Goal: Task Accomplishment & Management: Manage account settings

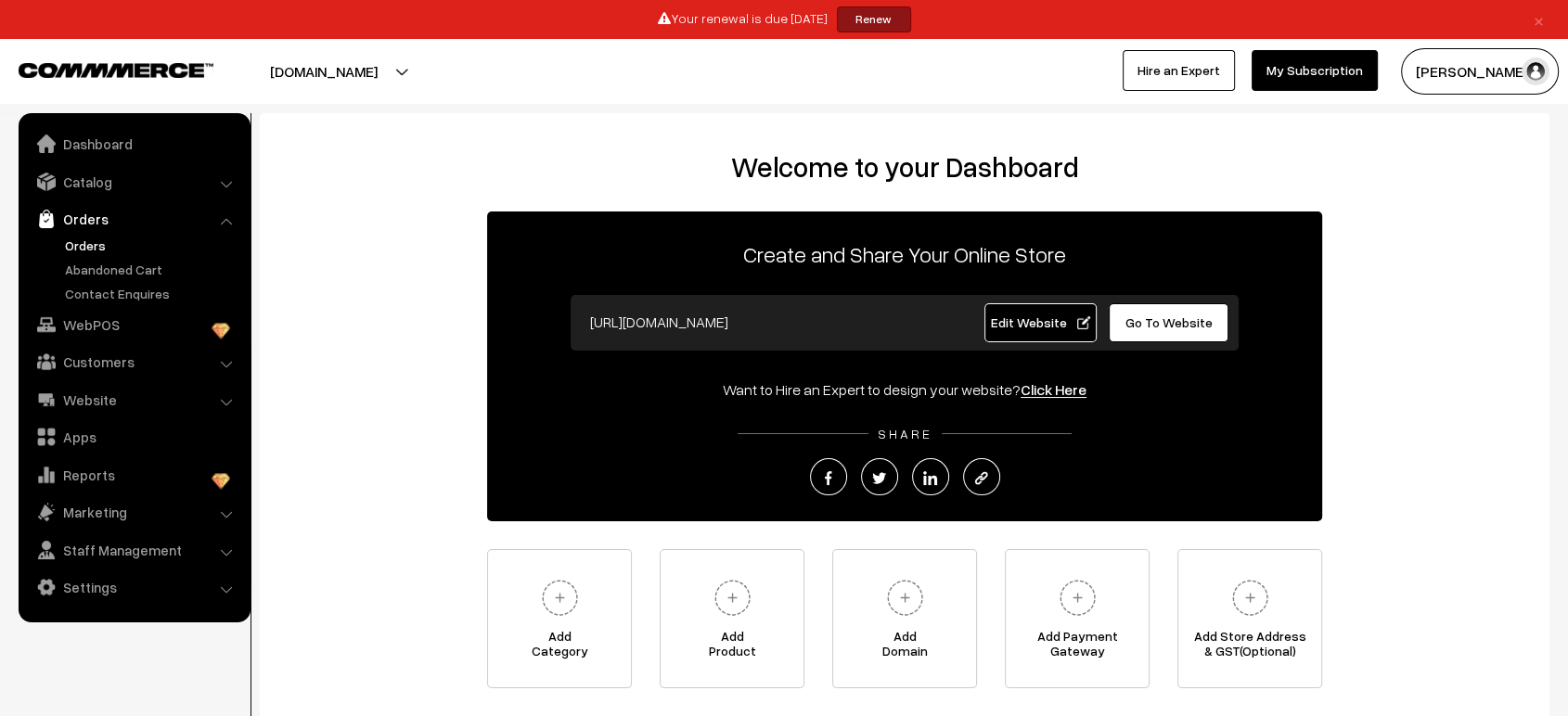
click at [89, 240] on link "Orders" at bounding box center [152, 245] width 184 height 20
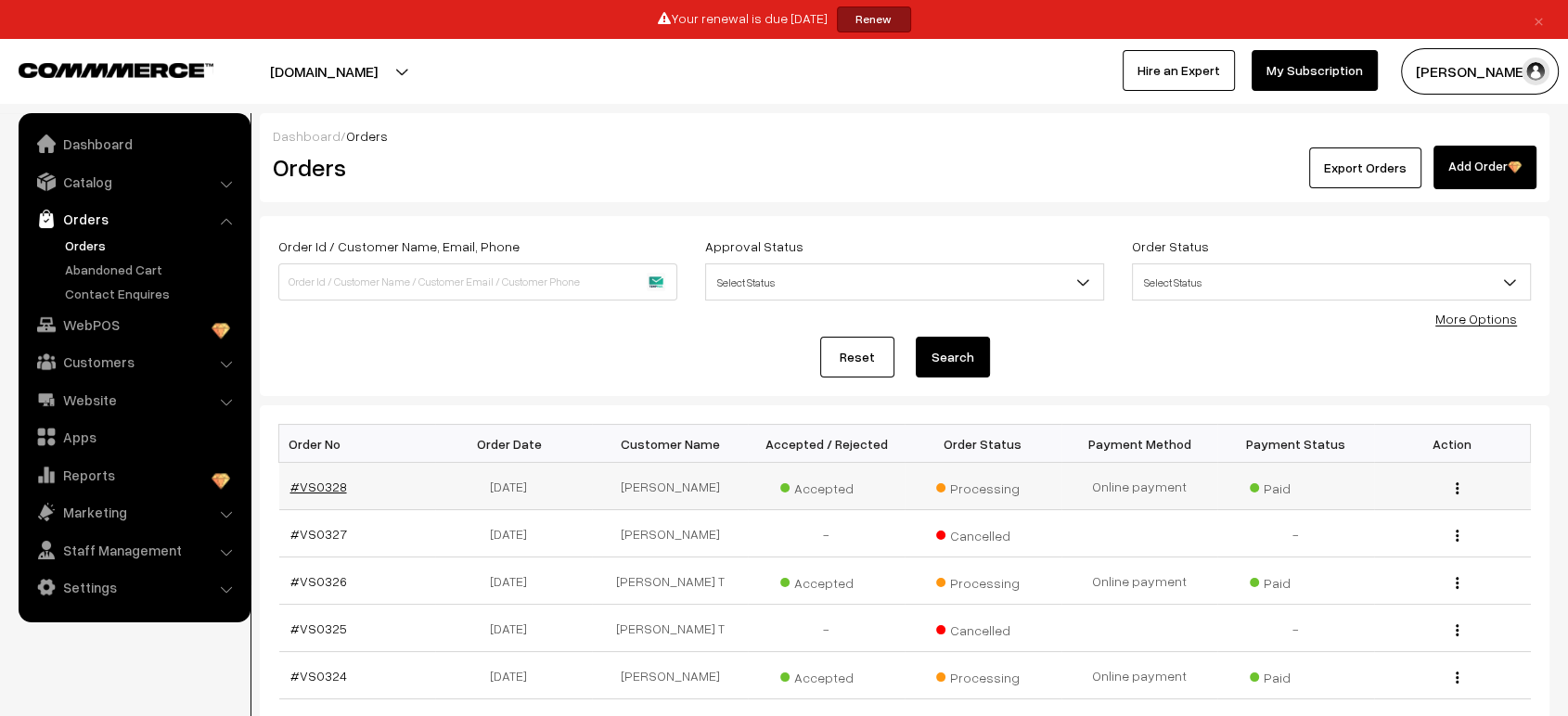
click at [311, 483] on link "#VS0328" at bounding box center [319, 486] width 57 height 16
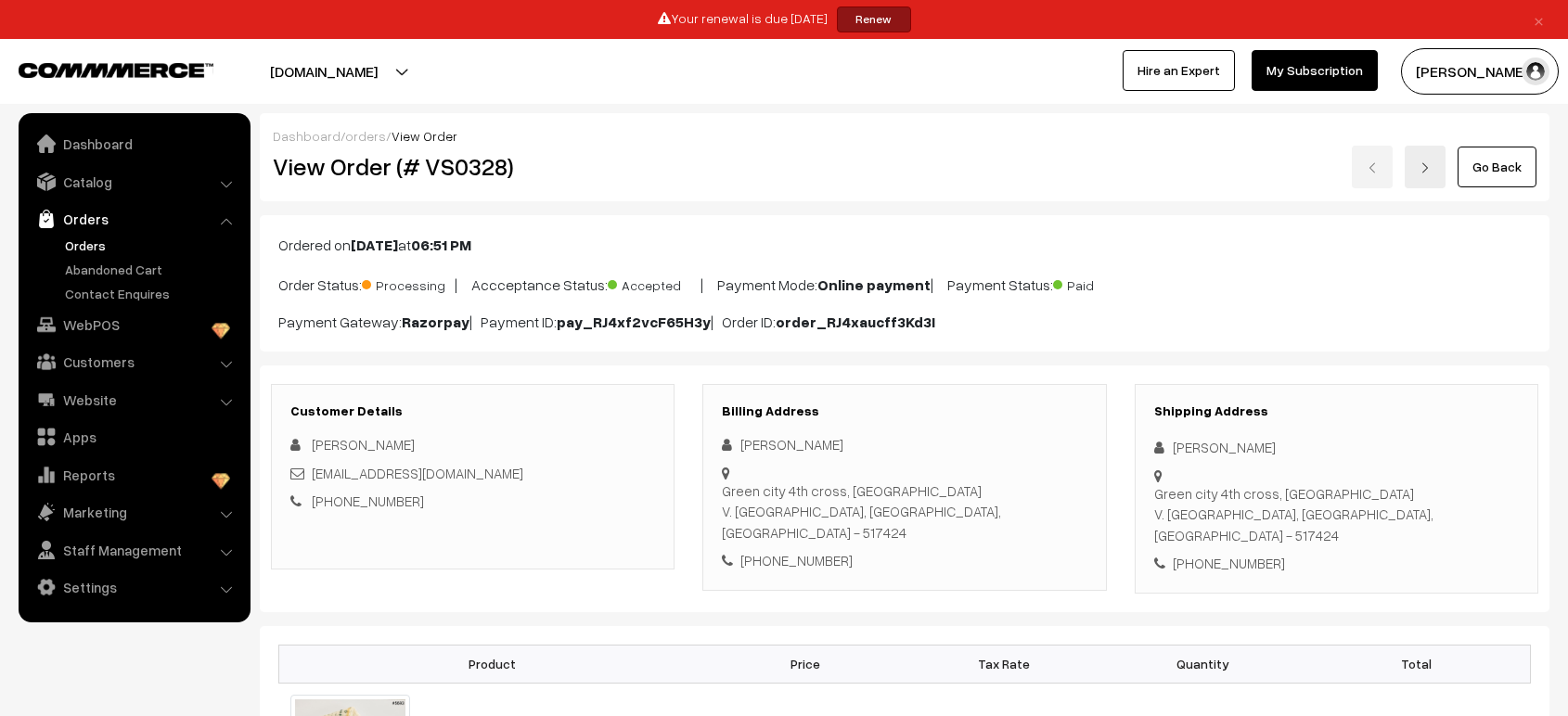
scroll to position [919, 0]
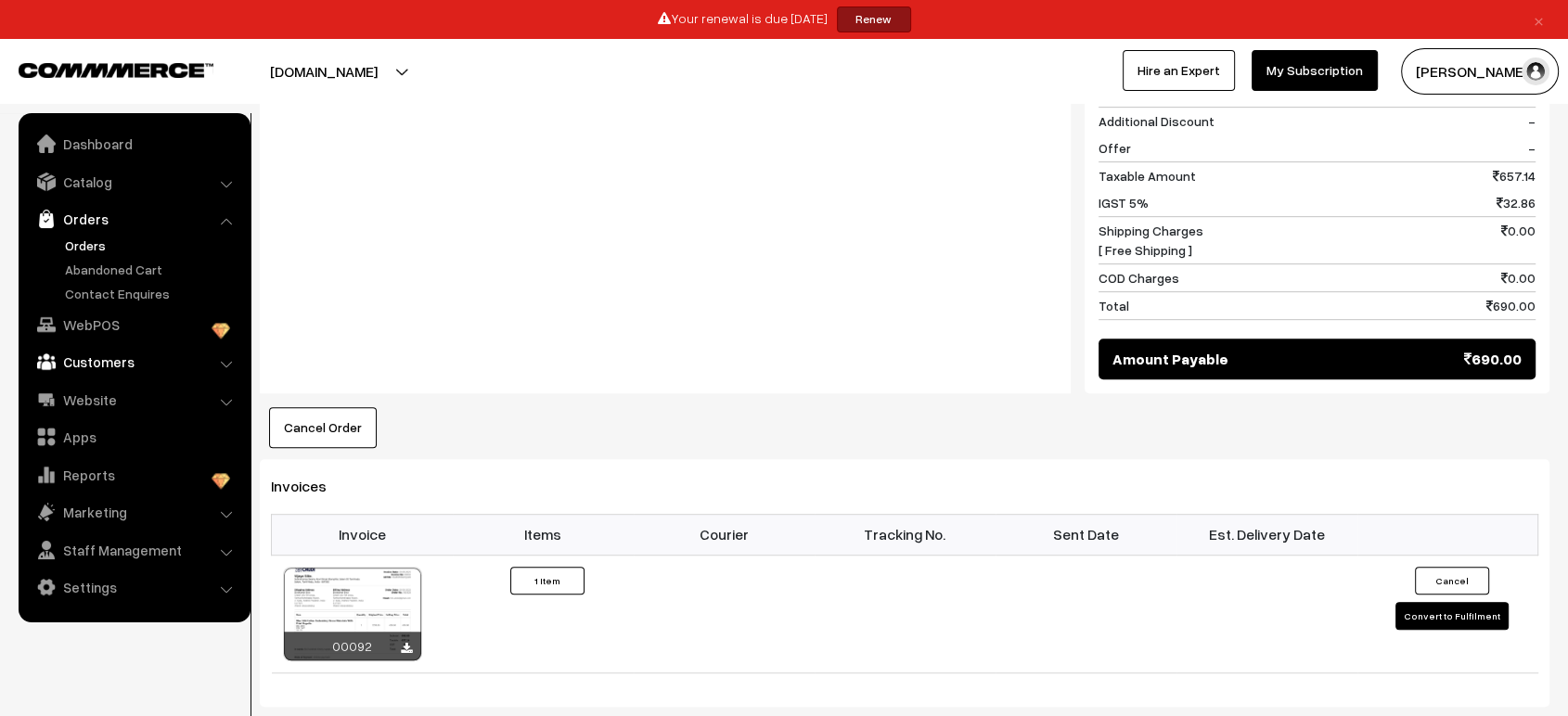
click at [143, 361] on link "Customers" at bounding box center [133, 362] width 221 height 34
click at [112, 221] on link "Orders" at bounding box center [133, 219] width 221 height 34
click at [130, 183] on link "Catalog" at bounding box center [133, 182] width 221 height 34
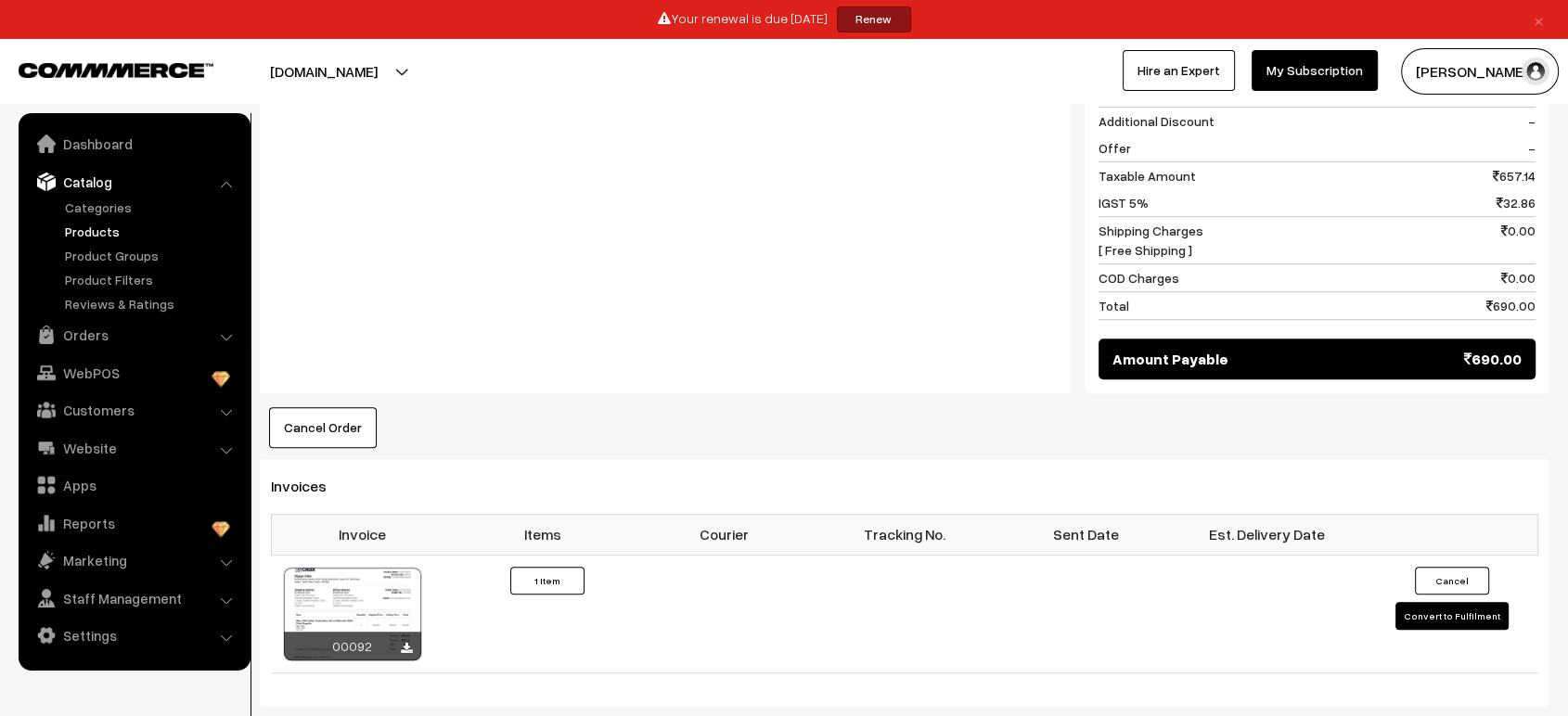
click at [110, 231] on link "Products" at bounding box center [152, 231] width 184 height 20
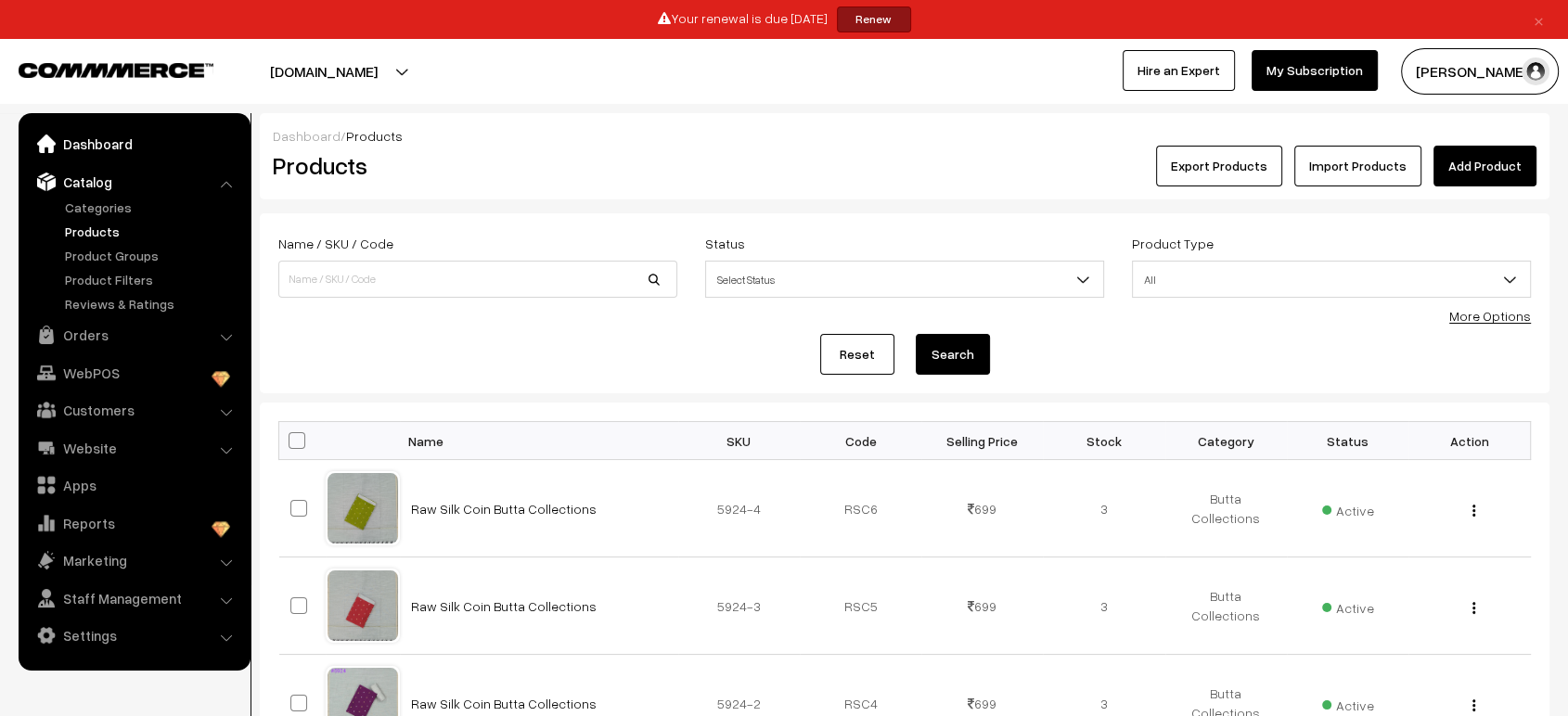
click at [82, 145] on link "Dashboard" at bounding box center [133, 143] width 221 height 34
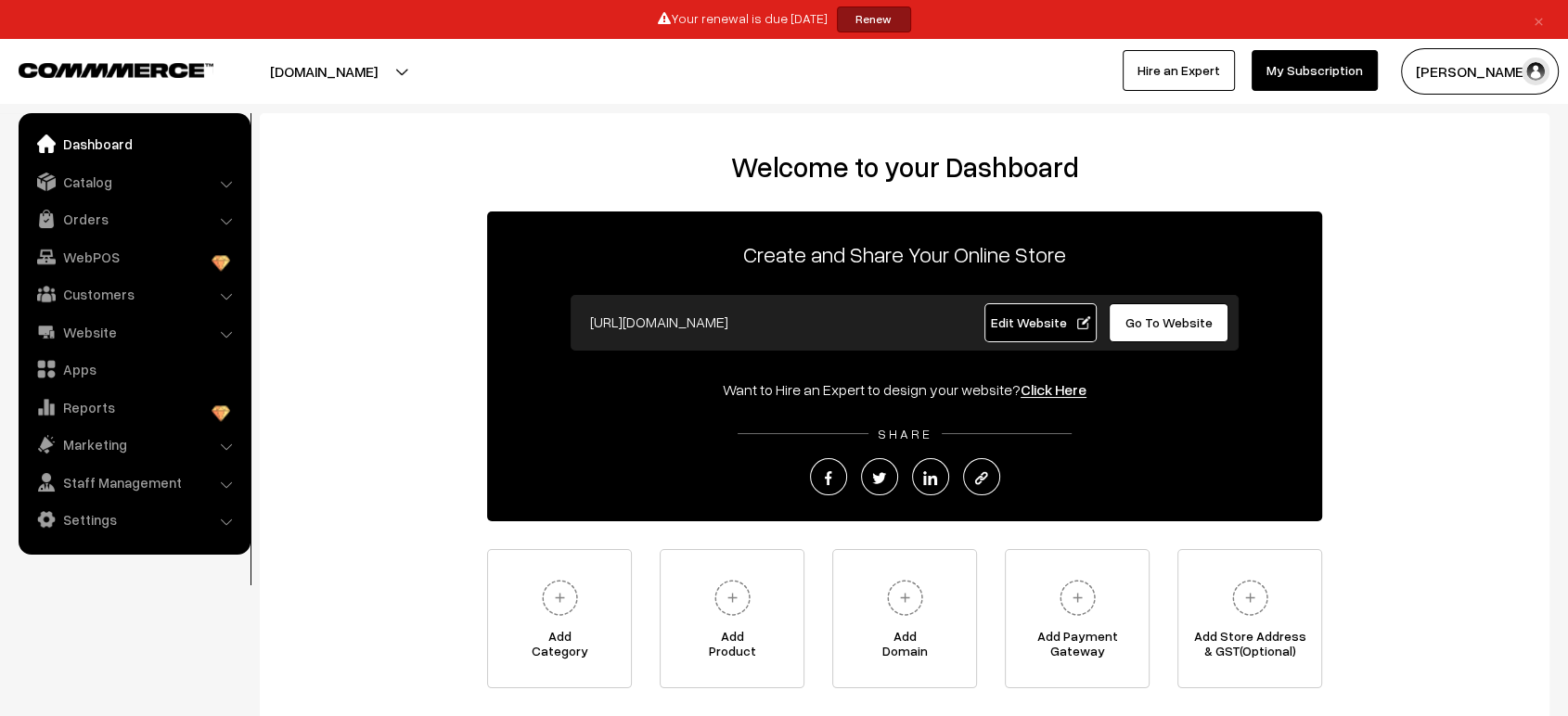
click at [1006, 323] on span "Edit Website" at bounding box center [1041, 322] width 100 height 16
click at [155, 525] on link "Settings" at bounding box center [133, 520] width 221 height 34
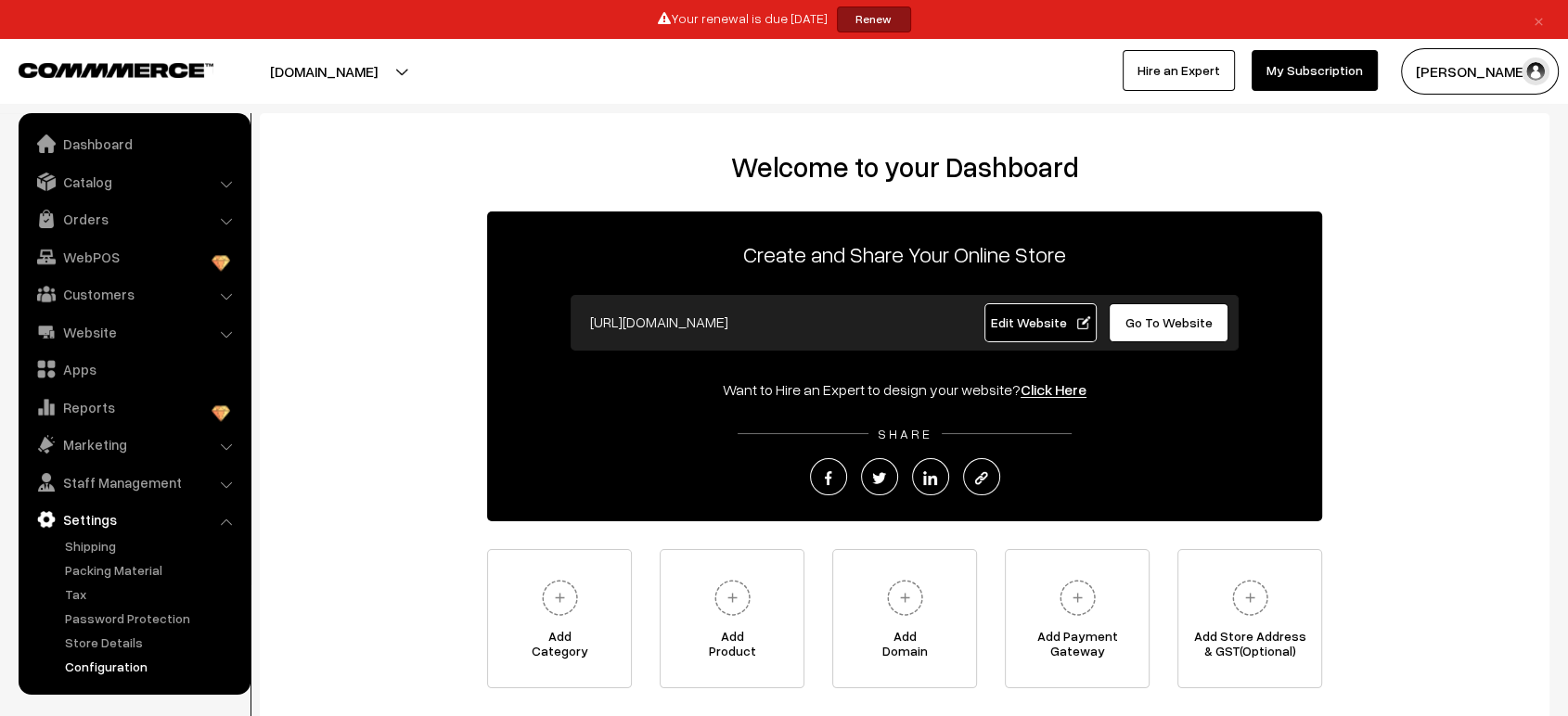
click at [123, 671] on link "Configuration" at bounding box center [152, 666] width 184 height 20
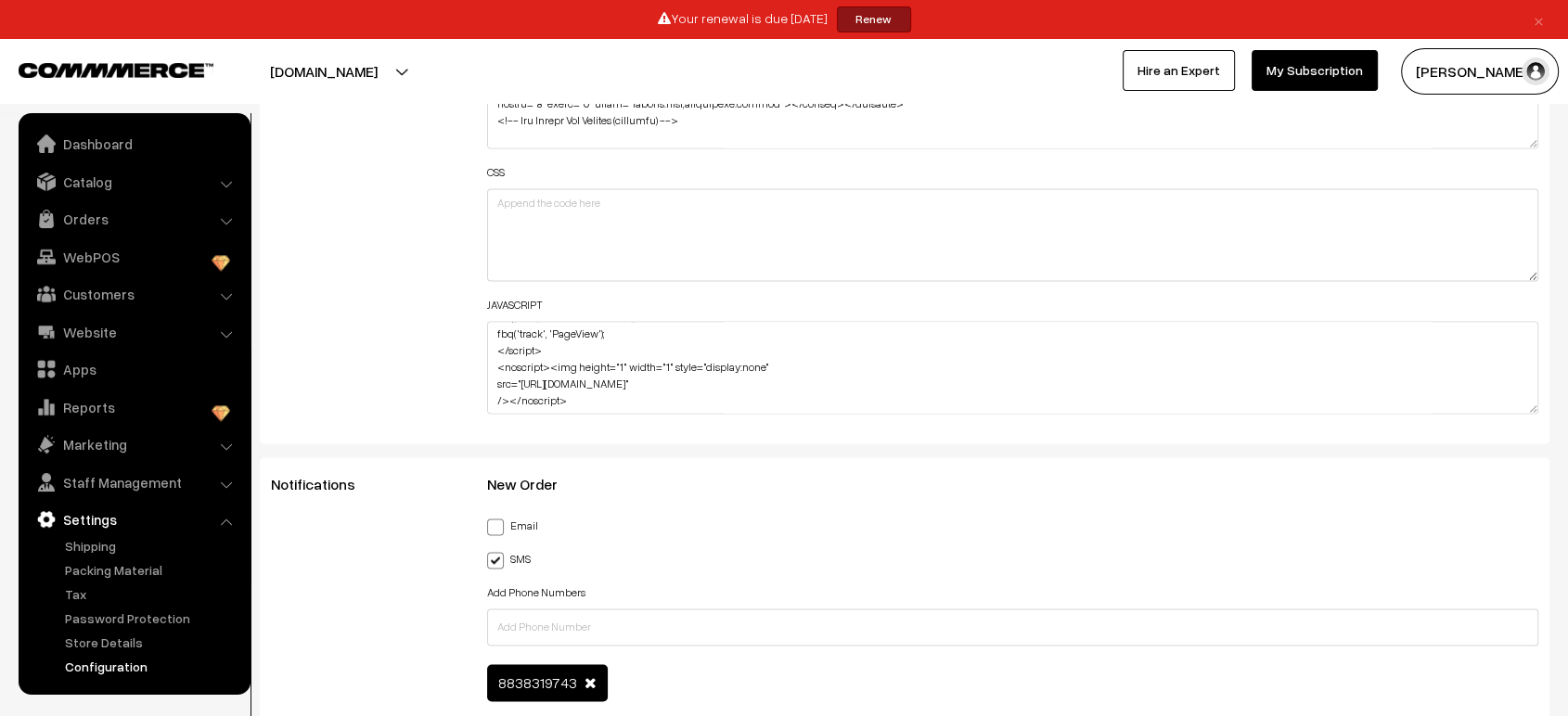
scroll to position [193, 0]
click at [802, 321] on textarea "<!-- Meta Pixel Code --> <script> !function(f,b,e,v,n,t,s) {if(f.fbq)return;n=f…" at bounding box center [1013, 368] width 1052 height 93
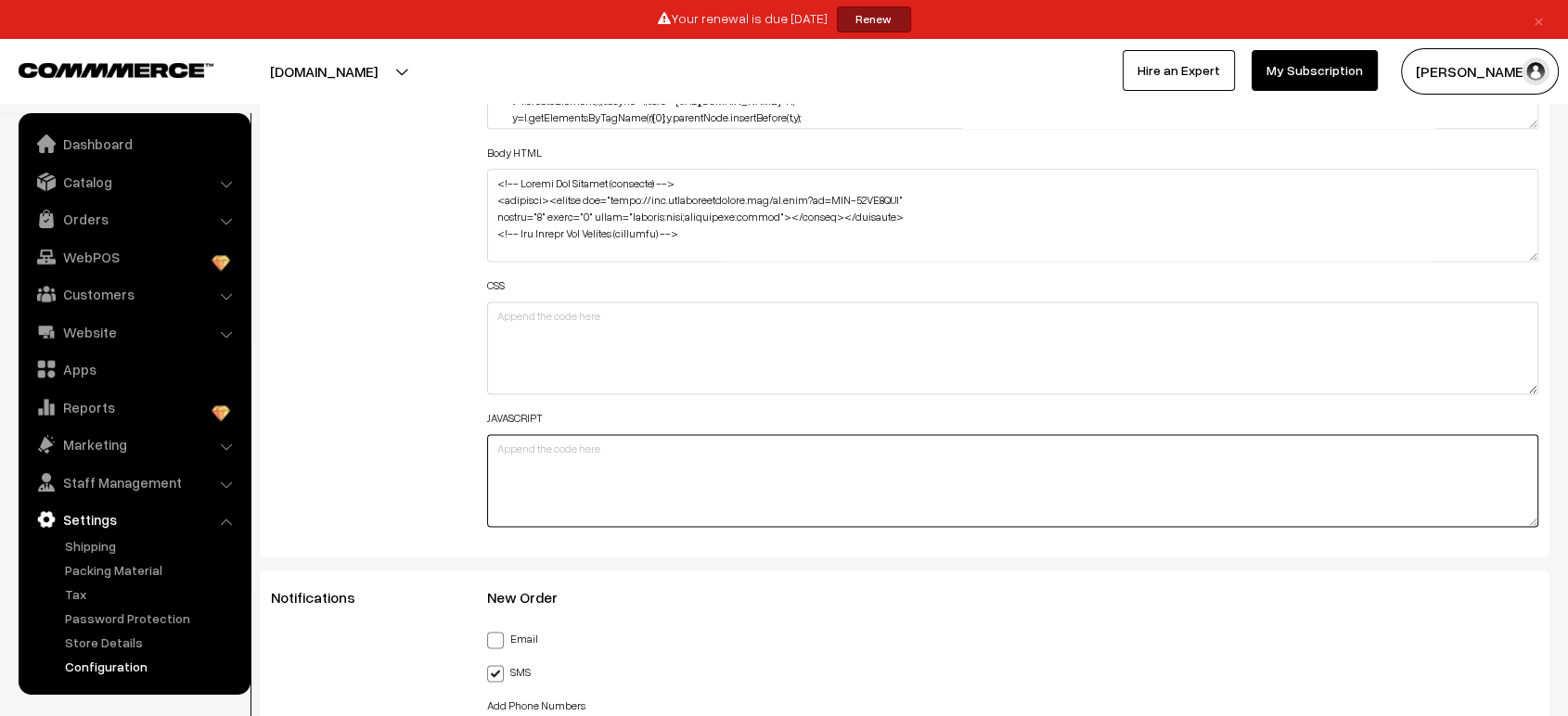
scroll to position [2266, 0]
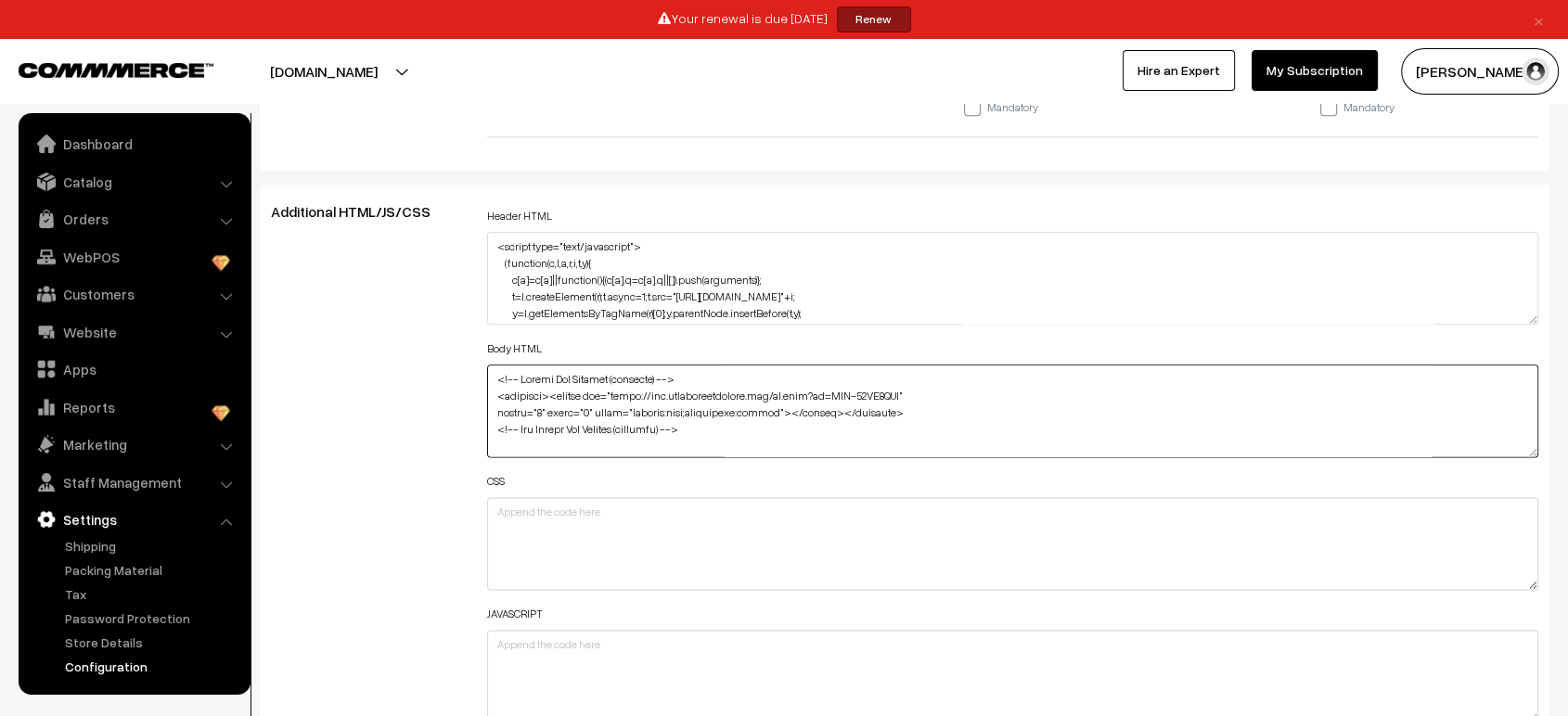
click at [714, 364] on textarea at bounding box center [1013, 411] width 1052 height 93
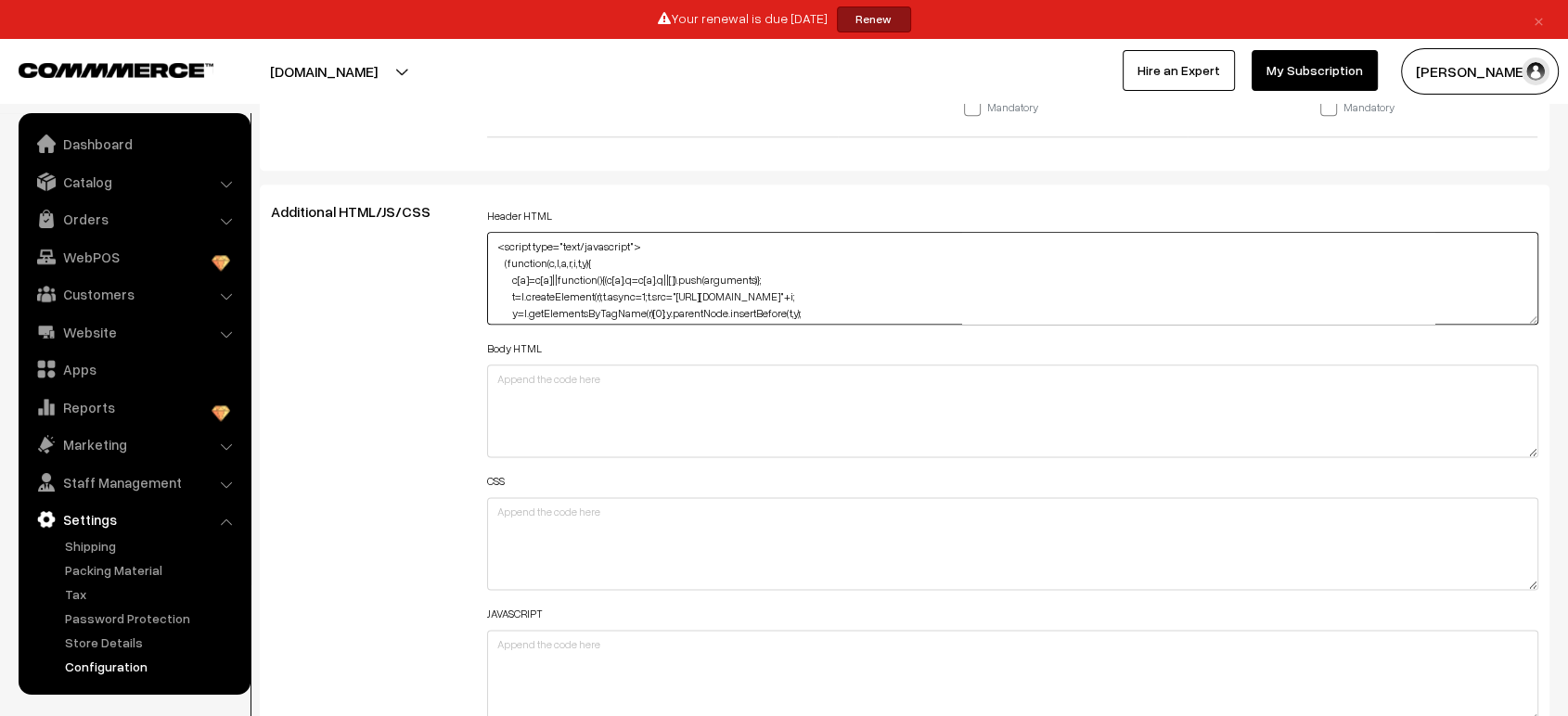
click at [705, 232] on textarea "<script type="text/javascript"> (function(c,l,a,r,i,t,y){ c[a]=c[a]||function()…" at bounding box center [1013, 278] width 1052 height 93
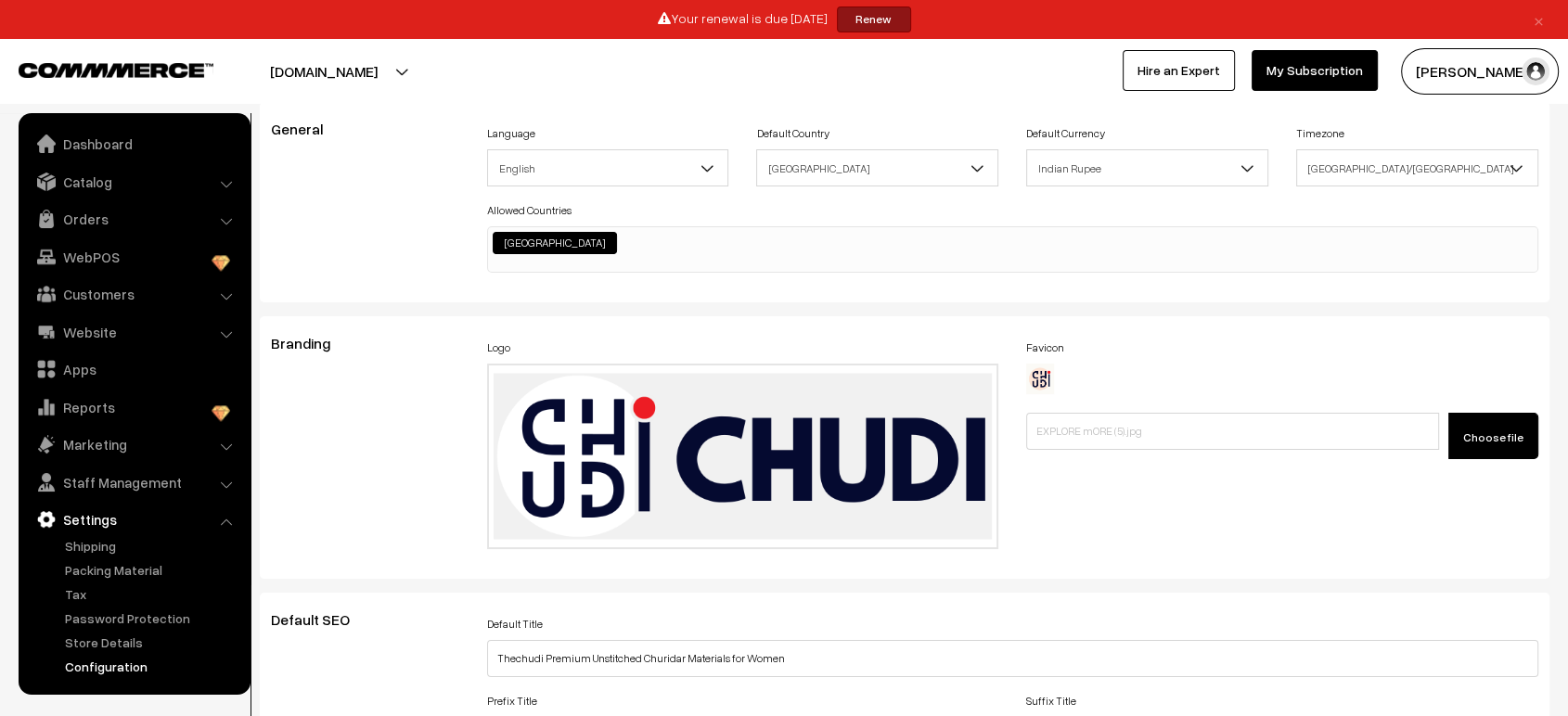
scroll to position [0, 0]
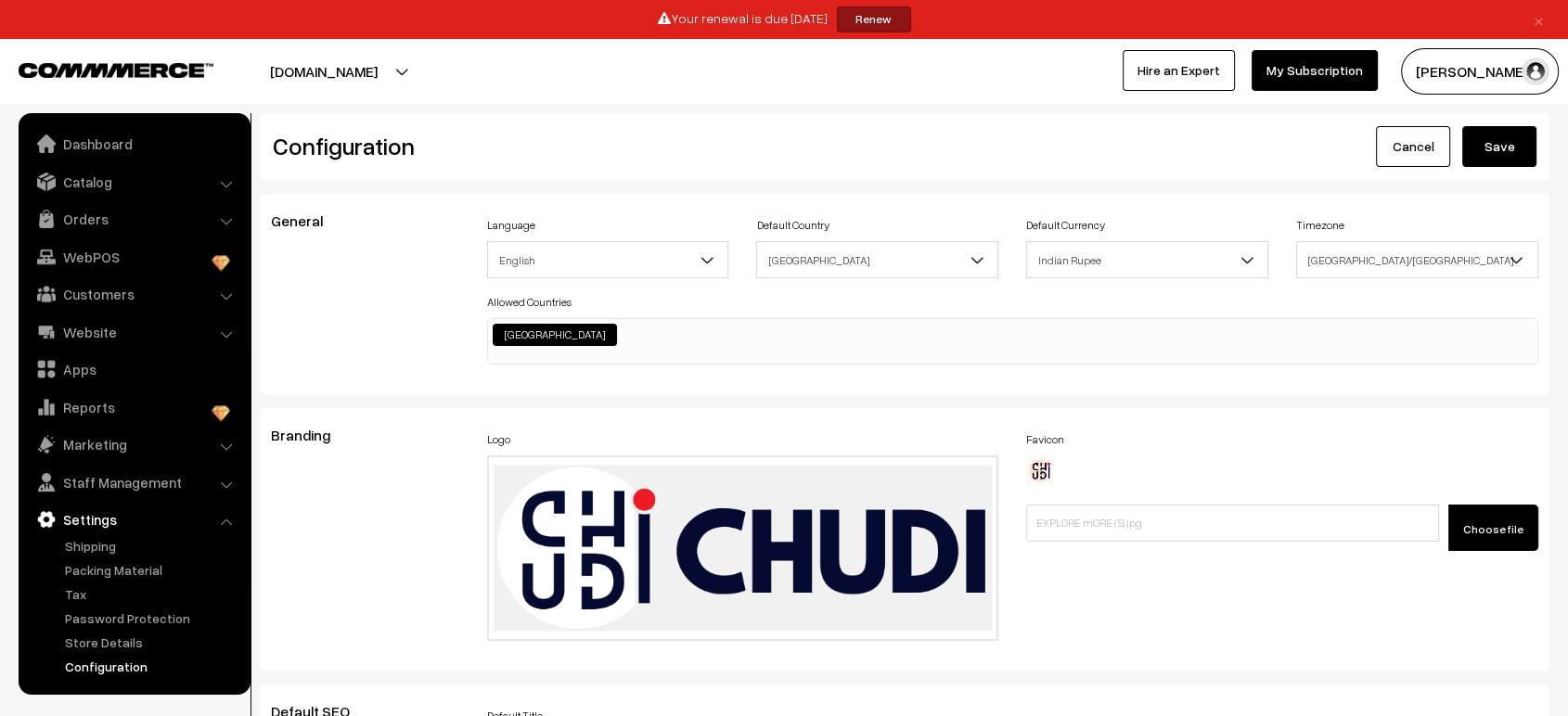
click at [1499, 149] on button "Save" at bounding box center [1500, 146] width 75 height 41
click at [107, 203] on link "Orders" at bounding box center [133, 219] width 221 height 34
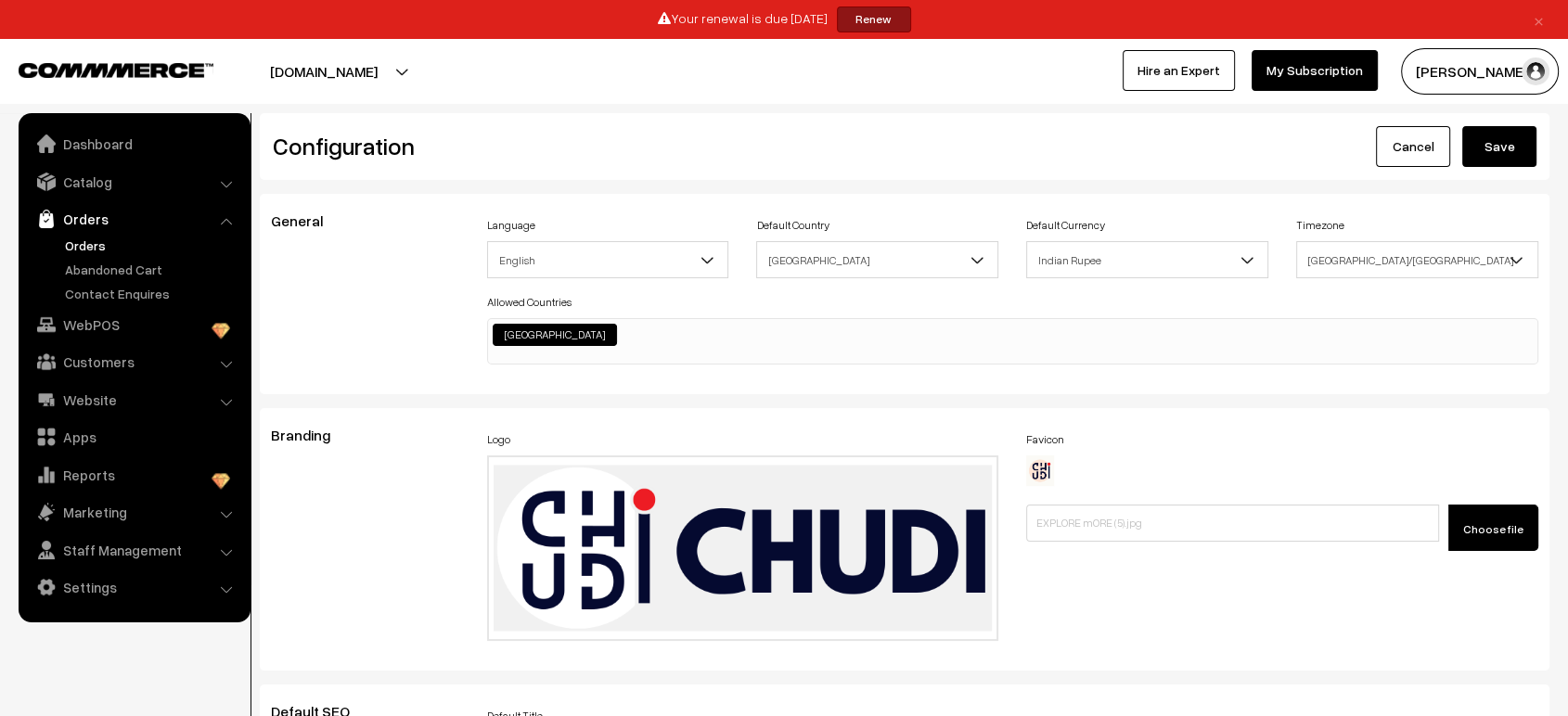
click at [99, 249] on link "Orders" at bounding box center [152, 245] width 184 height 20
